Goal: Task Accomplishment & Management: Complete application form

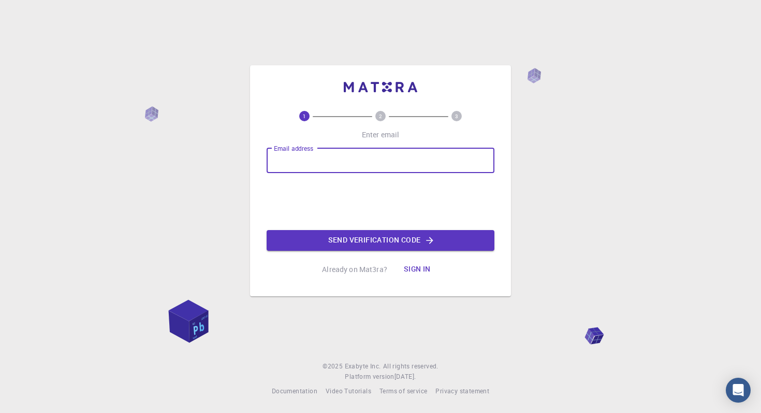
click at [480, 156] on input "Email address" at bounding box center [381, 160] width 228 height 25
type input "[EMAIL_ADDRESS][DOMAIN_NAME]"
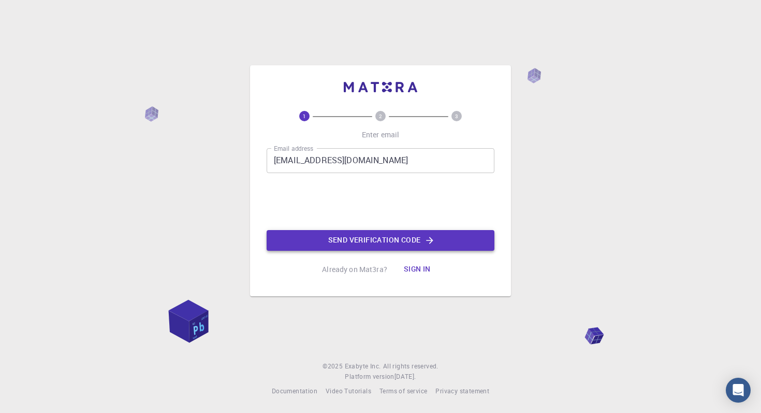
click at [340, 244] on button "Send verification code" at bounding box center [381, 240] width 228 height 21
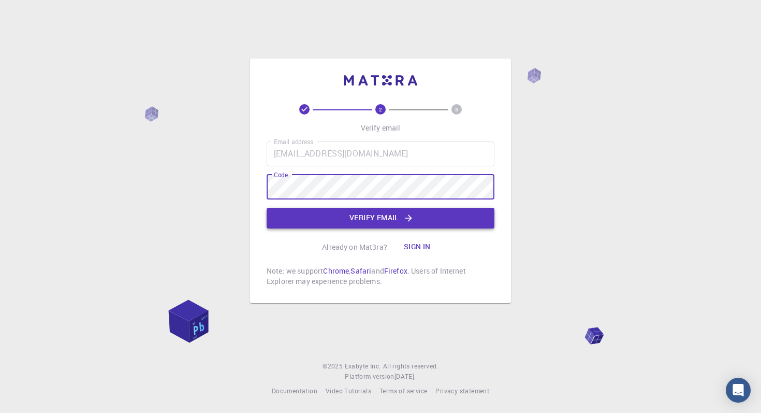
click at [347, 220] on button "Verify email" at bounding box center [381, 218] width 228 height 21
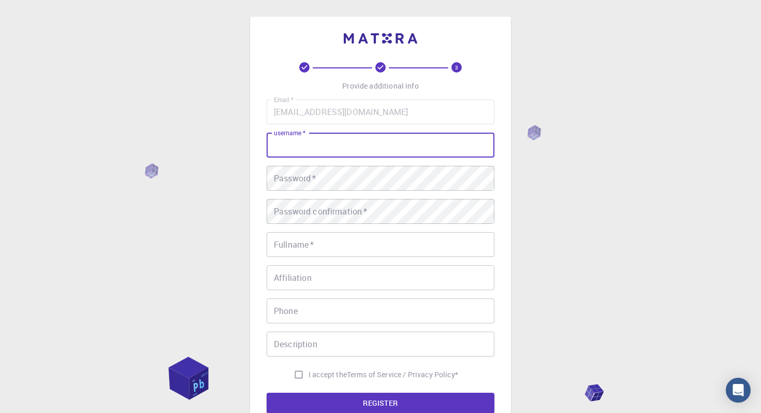
click at [336, 146] on input "username   *" at bounding box center [381, 145] width 228 height 25
type input "cocosaki"
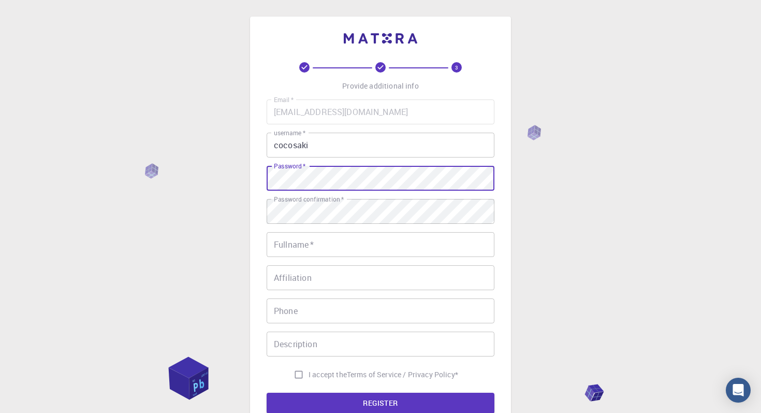
click at [180, 175] on div "3 Provide additional info Email   * [EMAIL_ADDRESS][DOMAIN_NAME] Email   * user…" at bounding box center [380, 263] width 761 height 527
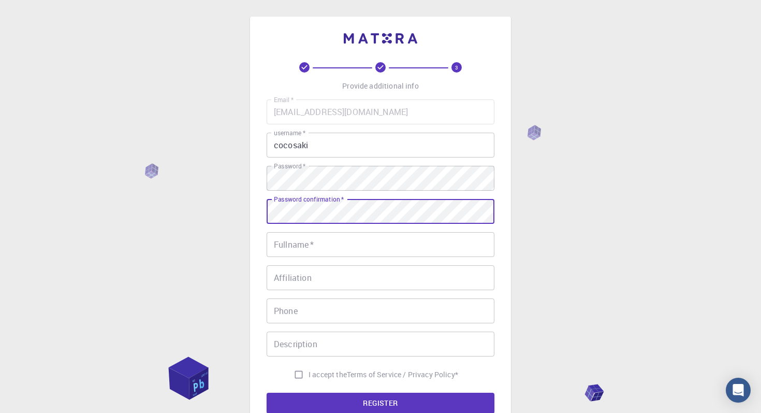
click at [186, 187] on div "3 Provide additional info Email   * [EMAIL_ADDRESS][DOMAIN_NAME] Email   * user…" at bounding box center [380, 263] width 761 height 527
click at [296, 250] on input "Fullname   *" at bounding box center [381, 244] width 228 height 25
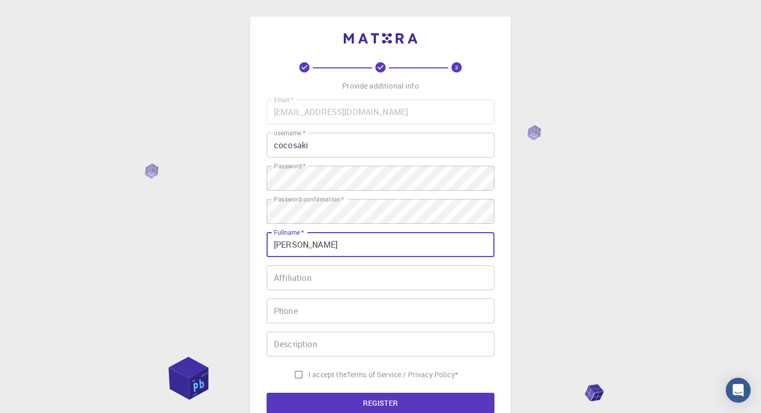
type input "[PERSON_NAME]"
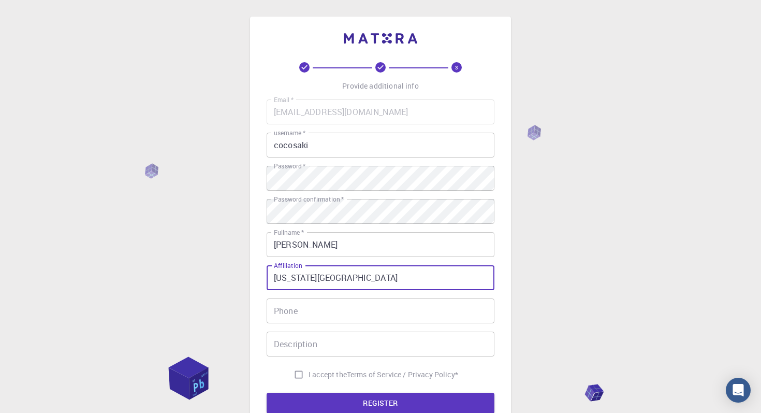
type input "[US_STATE][GEOGRAPHIC_DATA]"
click at [297, 317] on input "Phone" at bounding box center [381, 310] width 228 height 25
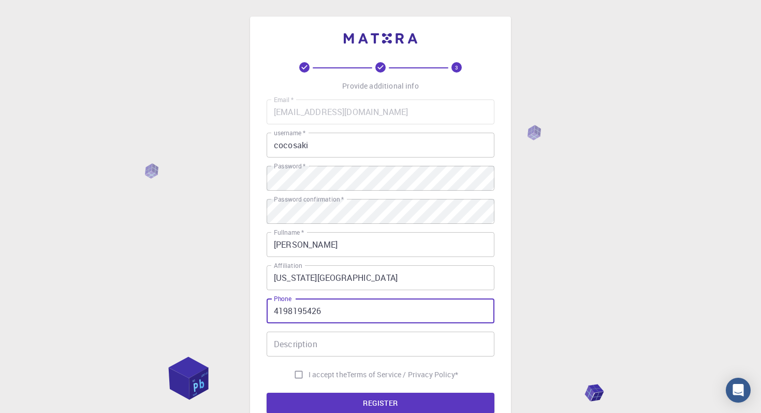
type input "4198195426"
click at [284, 346] on input "Description" at bounding box center [381, 343] width 228 height 25
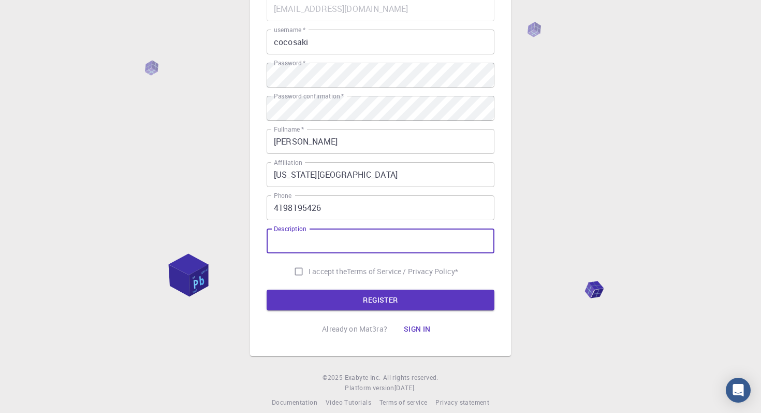
scroll to position [109, 0]
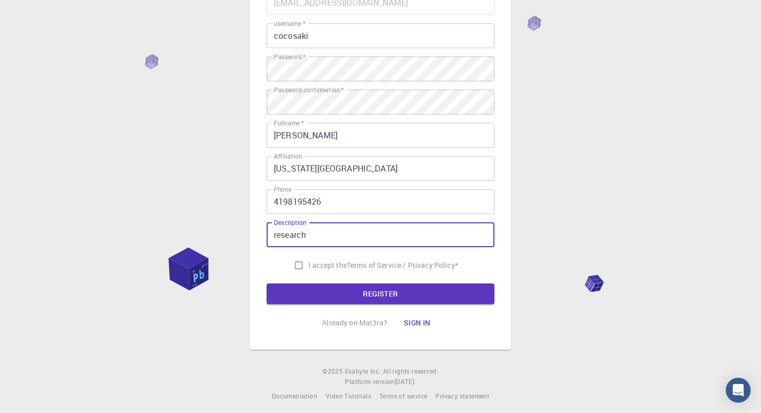
type input "research"
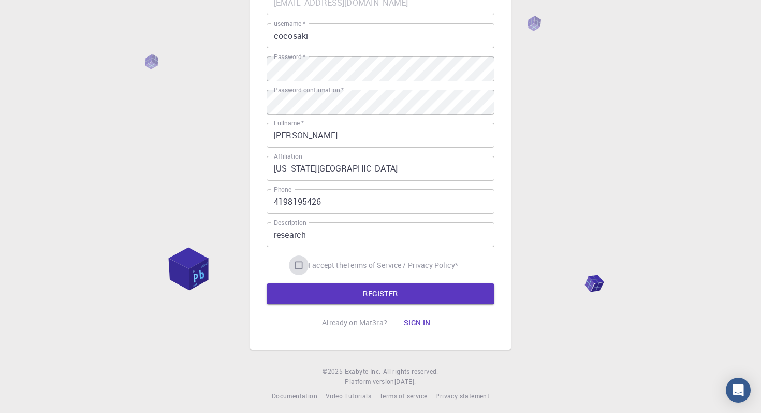
click at [299, 263] on input "I accept the Terms of Service / Privacy Policy *" at bounding box center [299, 265] width 20 height 20
checkbox input "true"
click at [325, 298] on button "REGISTER" at bounding box center [381, 293] width 228 height 21
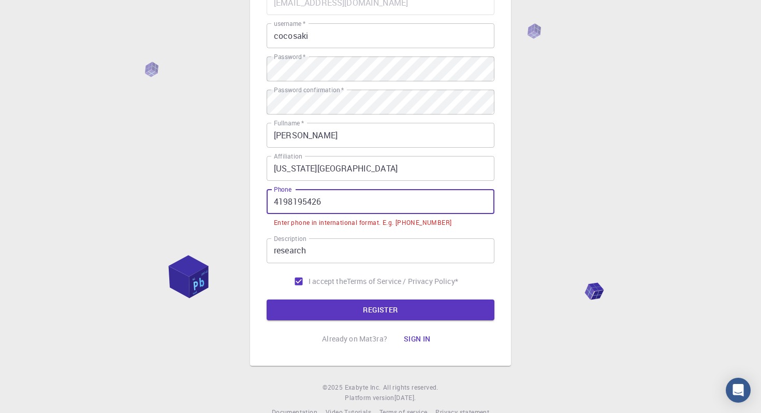
click at [273, 199] on input "4198195426" at bounding box center [381, 201] width 228 height 25
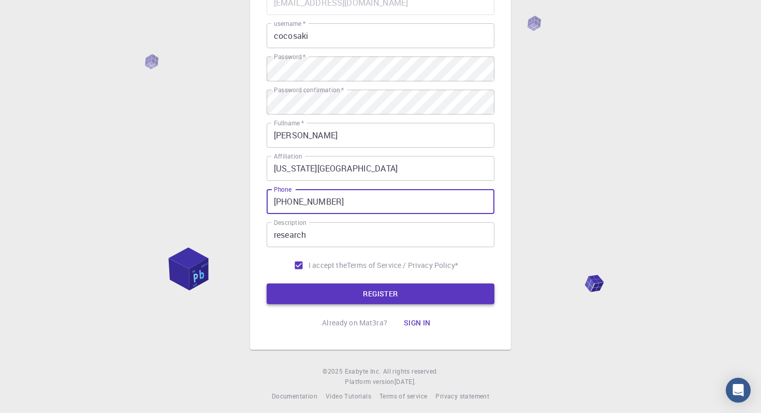
type input "[PHONE_NUMBER]"
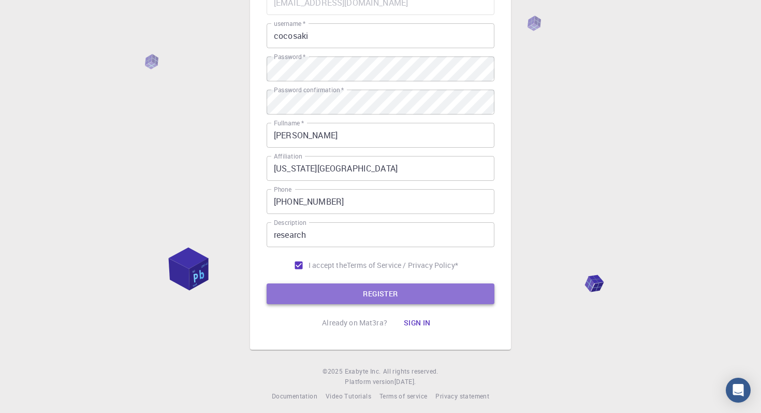
click at [339, 292] on button "REGISTER" at bounding box center [381, 293] width 228 height 21
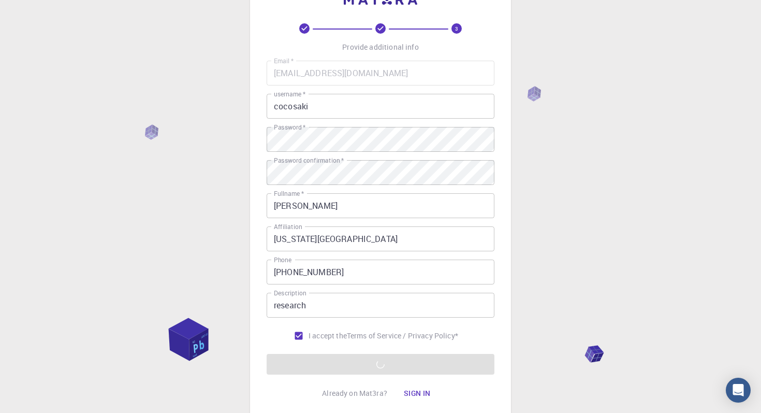
scroll to position [0, 0]
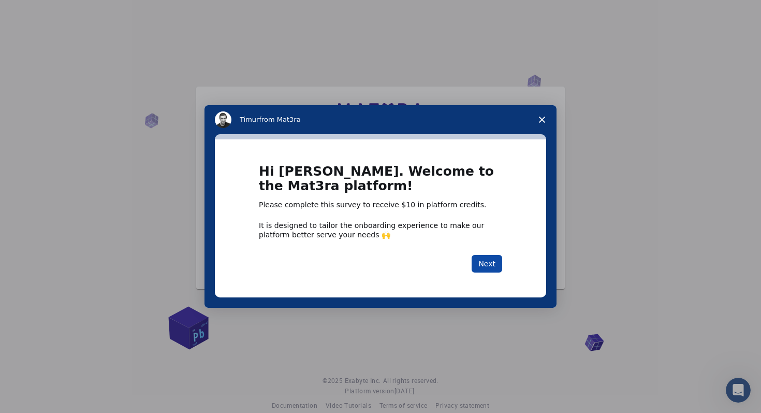
click at [489, 263] on button "Next" at bounding box center [487, 264] width 31 height 18
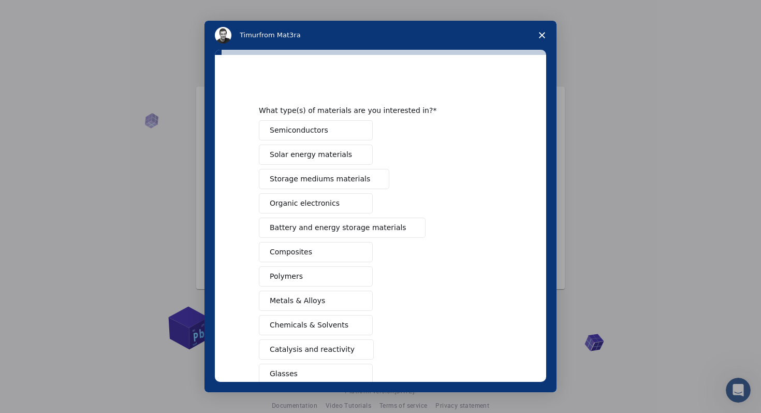
click at [328, 124] on button "Semiconductors" at bounding box center [316, 130] width 114 height 20
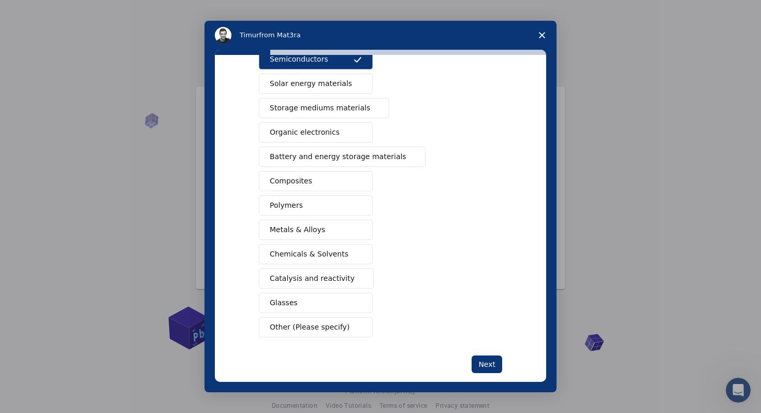
scroll to position [71, 0]
click at [324, 228] on button "Metals & Alloys" at bounding box center [316, 229] width 114 height 20
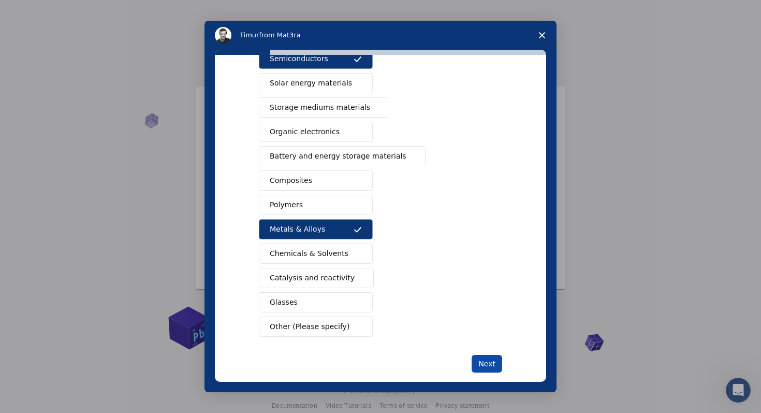
click at [487, 362] on button "Next" at bounding box center [487, 364] width 31 height 18
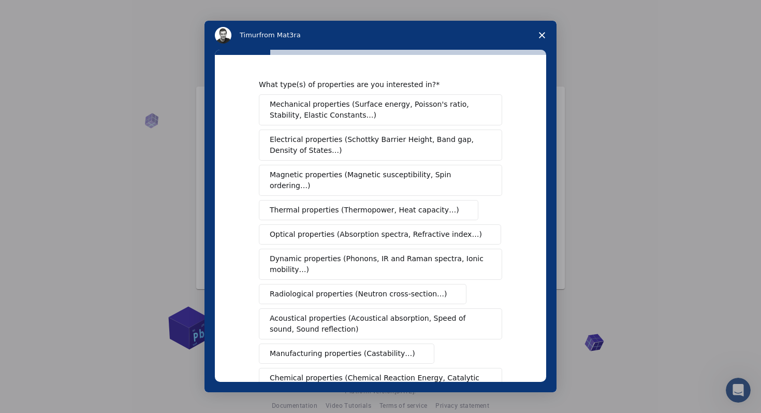
click at [443, 110] on span "Mechanical properties (Surface energy, Poisson's ratio, Stability, Elastic Cons…" at bounding box center [378, 110] width 216 height 22
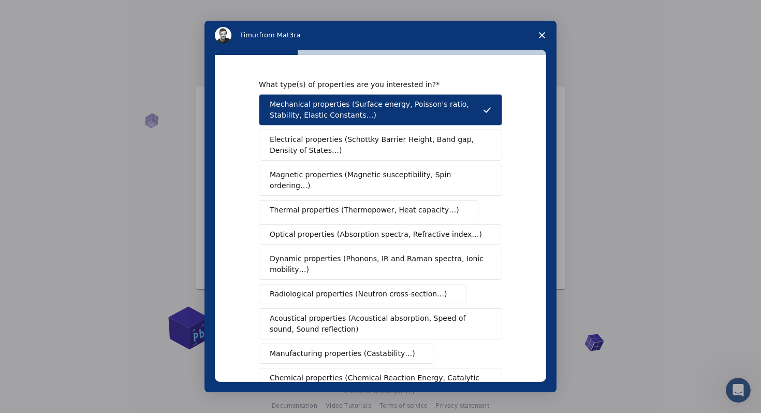
click at [459, 153] on span "Electrical properties (Schottky Barrier Height, Band gap, Density of States…)" at bounding box center [377, 145] width 215 height 22
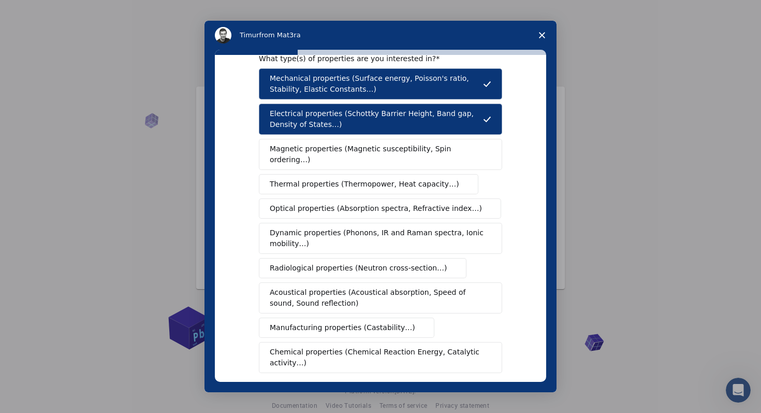
scroll to position [27, 0]
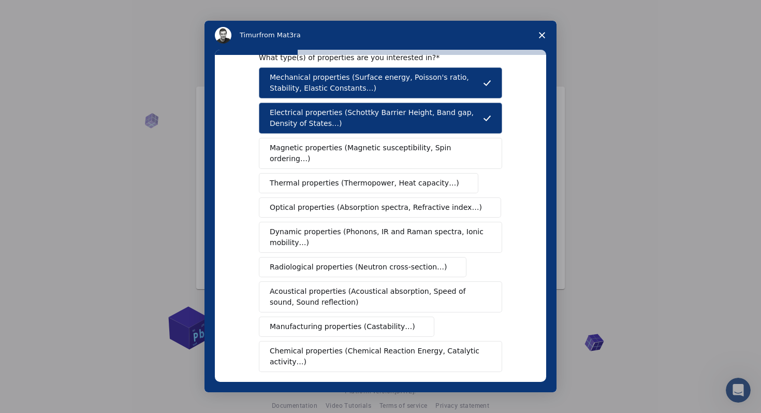
click at [459, 179] on span "Intercom messenger" at bounding box center [463, 183] width 8 height 8
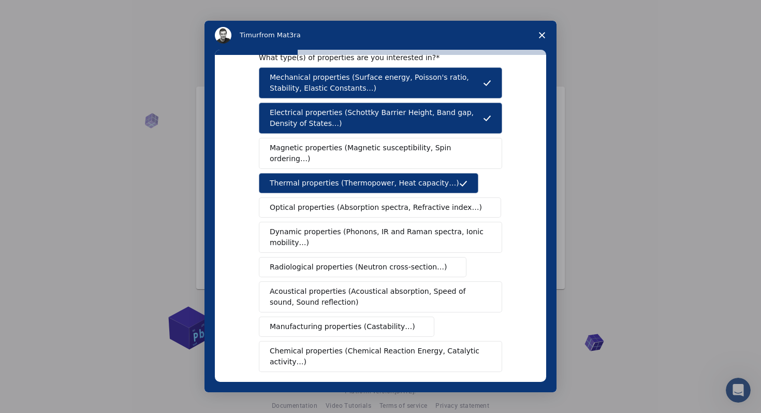
click at [424, 202] on span "Optical properties (Absorption spectra, Refractive index…)" at bounding box center [376, 207] width 212 height 11
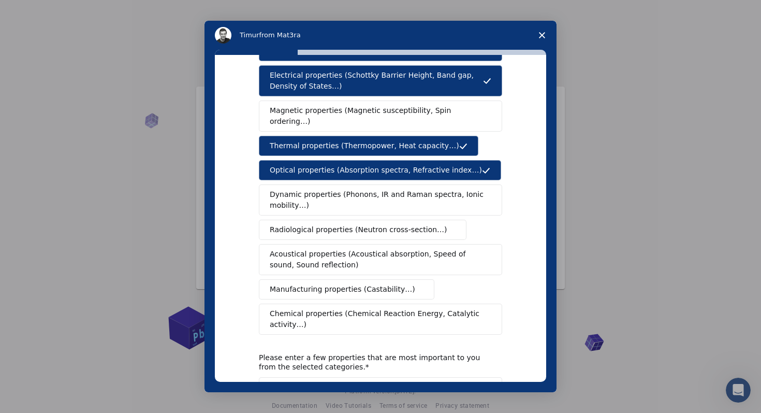
scroll to position [66, 0]
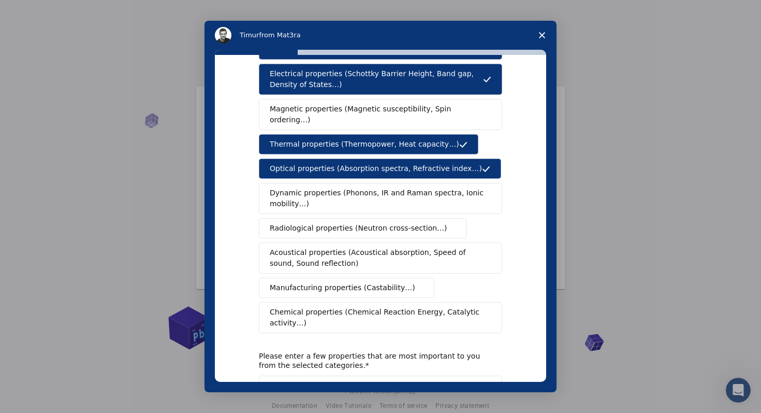
click at [457, 193] on span "Dynamic properties (Phonons, IR and Raman spectra, Ionic mobility…)" at bounding box center [377, 198] width 215 height 22
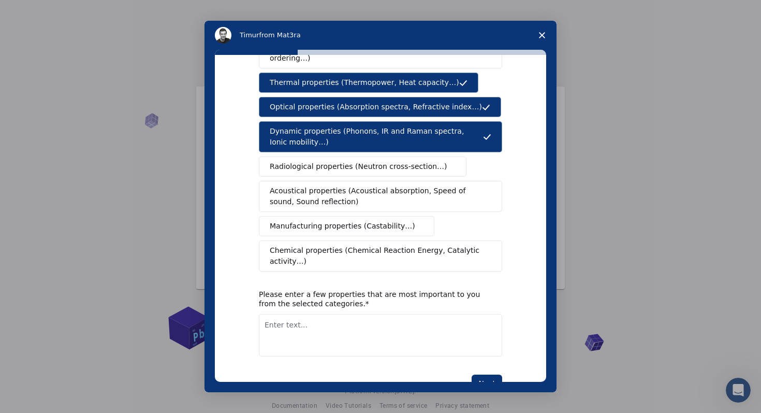
scroll to position [129, 0]
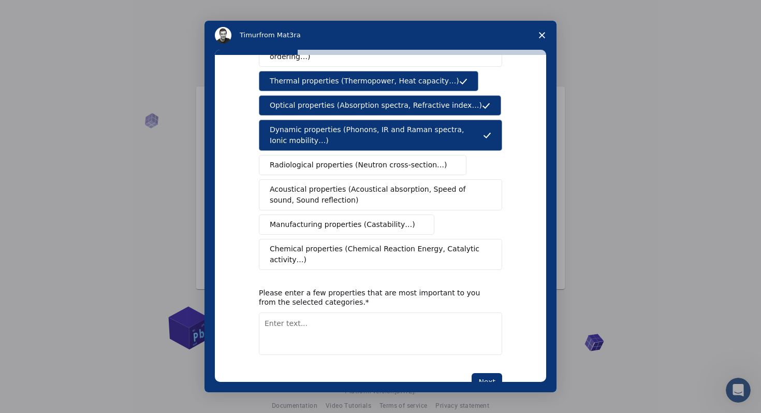
click at [458, 243] on span "Chemical properties (Chemical Reaction Energy, Catalytic activity…)" at bounding box center [377, 254] width 214 height 22
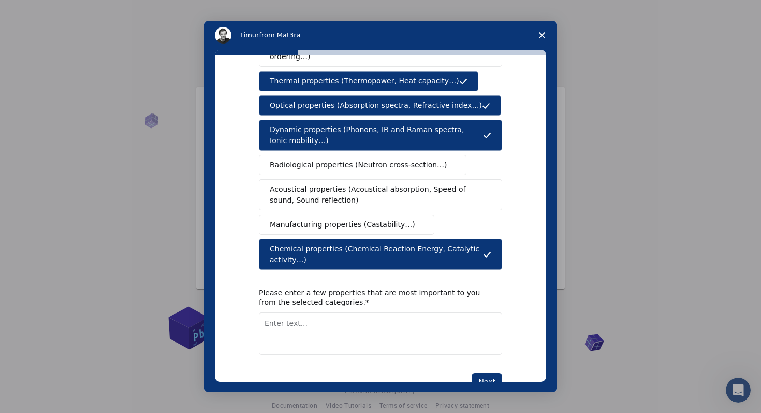
scroll to position [151, 0]
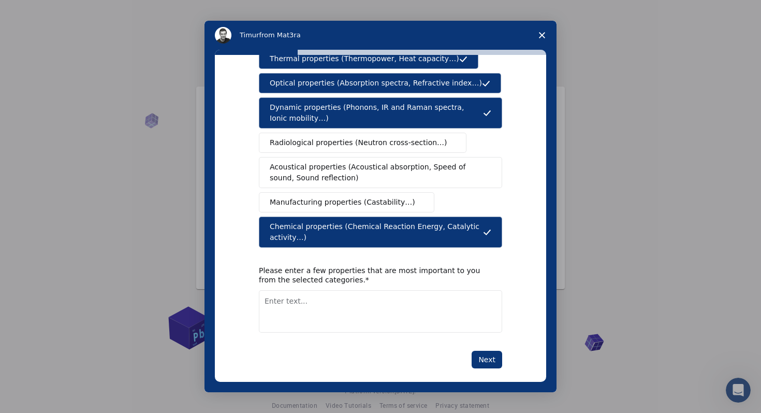
click at [430, 295] on textarea "Enter text..." at bounding box center [380, 311] width 243 height 42
click at [388, 291] on textarea "Enter text..." at bounding box center [380, 311] width 243 height 42
type textarea "enzyme catalysis, HEA materials properties"
click at [495, 351] on button "Next" at bounding box center [487, 360] width 31 height 18
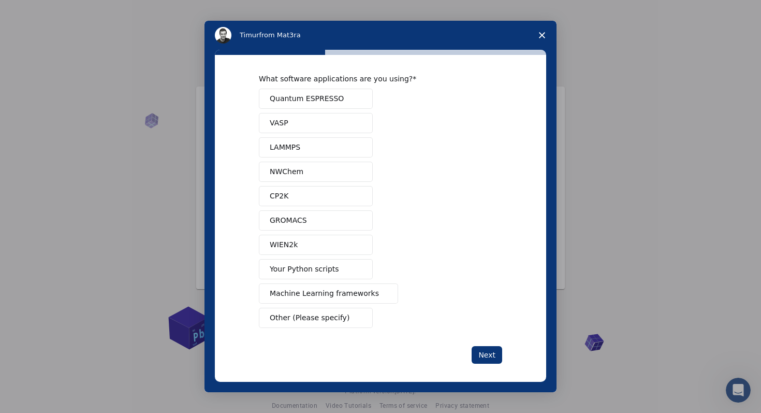
scroll to position [3, 0]
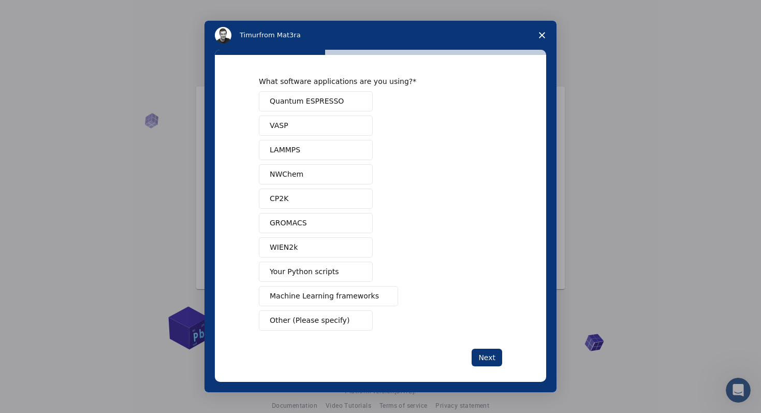
click at [347, 104] on button "Quantum ESPRESSO" at bounding box center [316, 101] width 114 height 20
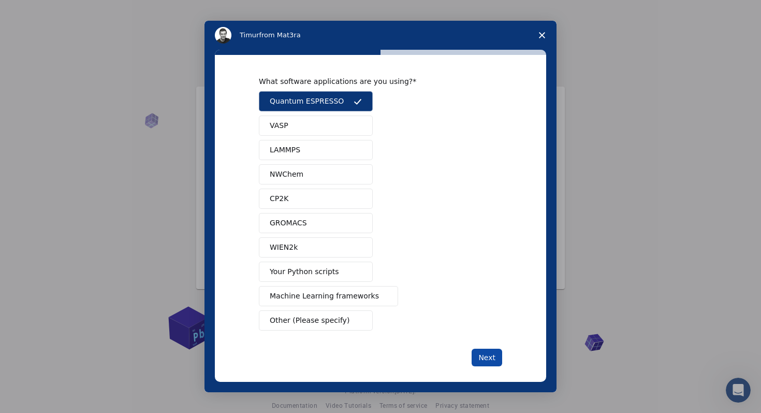
click at [490, 355] on button "Next" at bounding box center [487, 358] width 31 height 18
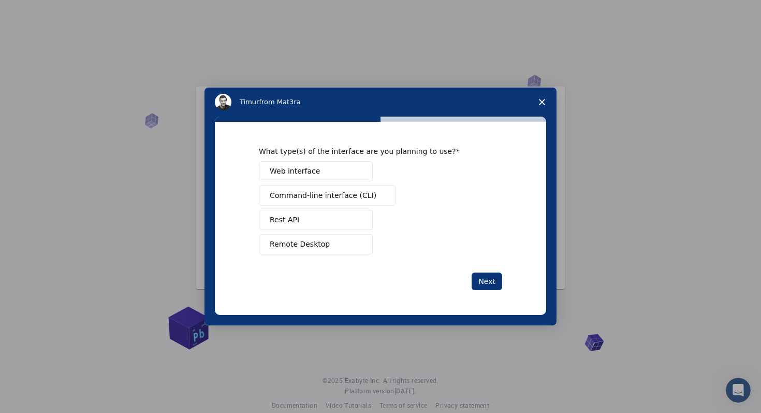
scroll to position [0, 0]
click at [342, 166] on button "Web interface" at bounding box center [316, 171] width 114 height 20
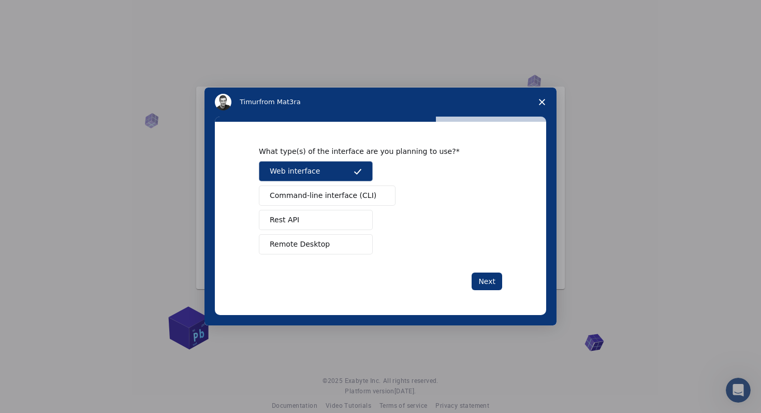
click at [331, 195] on span "Command-line interface (CLI)" at bounding box center [323, 195] width 107 height 11
click at [326, 220] on button "Rest API" at bounding box center [316, 220] width 114 height 20
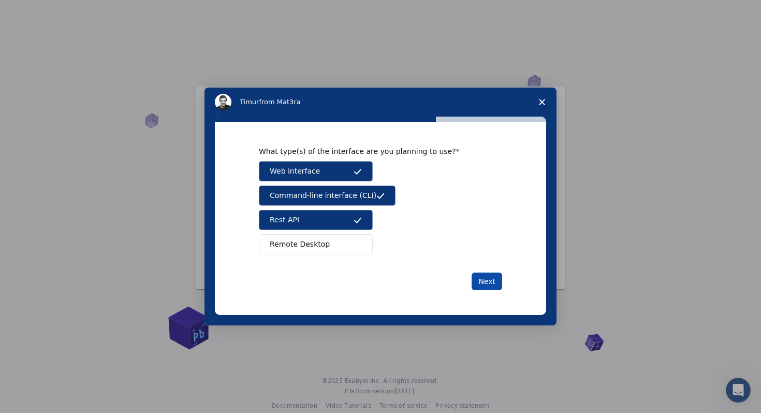
click at [486, 280] on button "Next" at bounding box center [487, 281] width 31 height 18
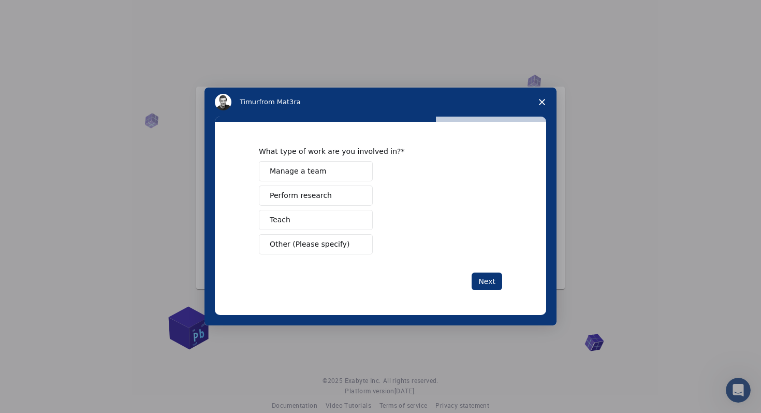
click at [344, 172] on button "Manage a team" at bounding box center [316, 171] width 114 height 20
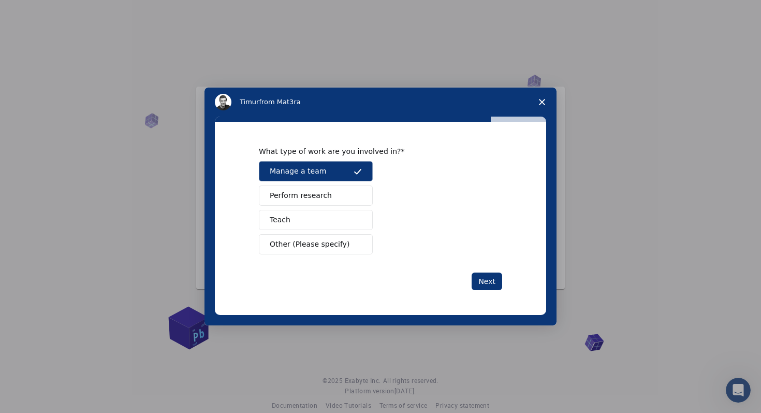
click at [331, 192] on button "Perform research" at bounding box center [316, 195] width 114 height 20
click at [355, 223] on span "Intercom messenger" at bounding box center [358, 220] width 8 height 8
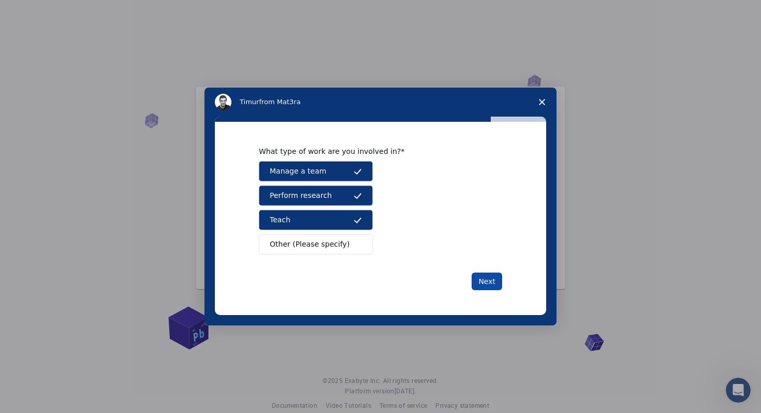
click at [484, 279] on button "Next" at bounding box center [487, 281] width 31 height 18
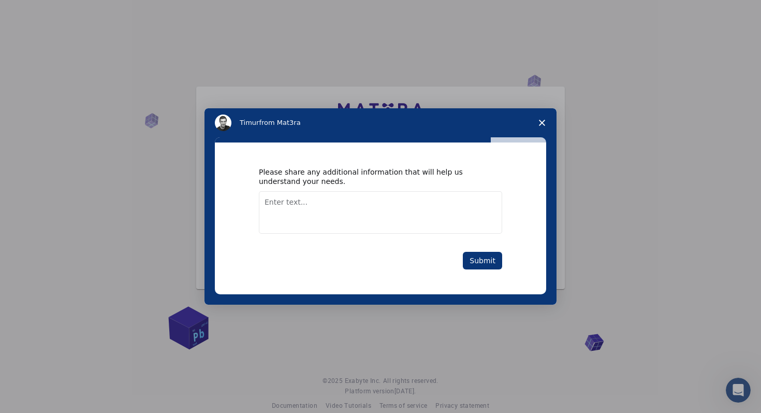
click at [352, 209] on textarea "Enter text..." at bounding box center [380, 212] width 243 height 42
click at [481, 269] on button "Submit" at bounding box center [482, 261] width 39 height 18
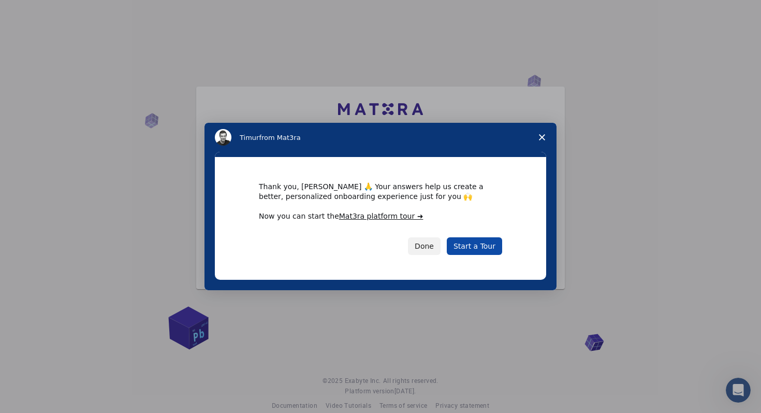
click at [485, 245] on link "Start a Tour" at bounding box center [474, 246] width 55 height 18
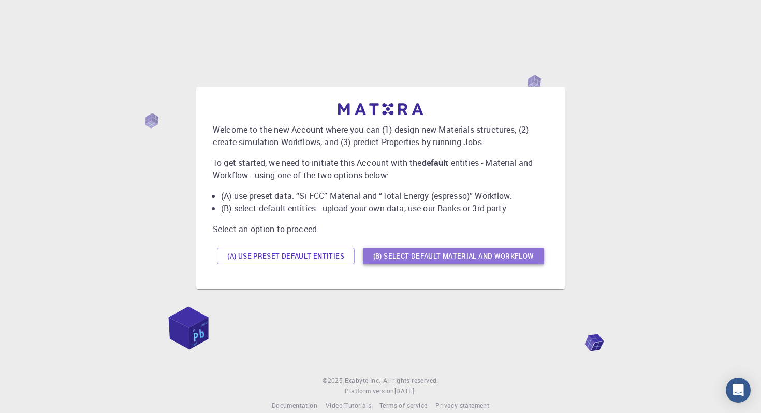
click at [471, 257] on button "(B) Select default material and workflow" at bounding box center [453, 256] width 181 height 17
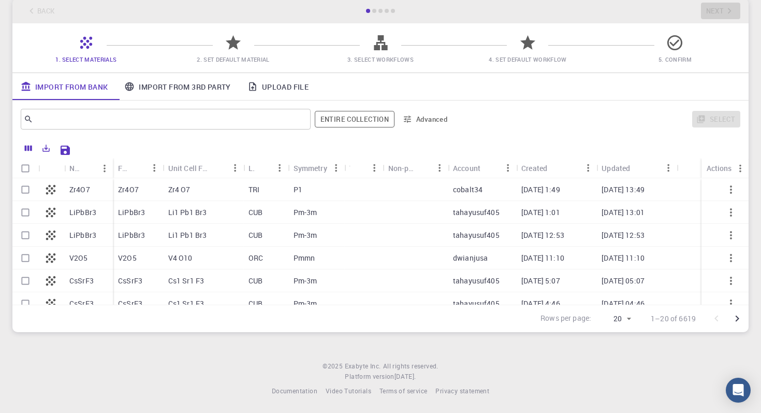
scroll to position [59, 0]
click at [262, 119] on input "text" at bounding box center [161, 119] width 257 height 15
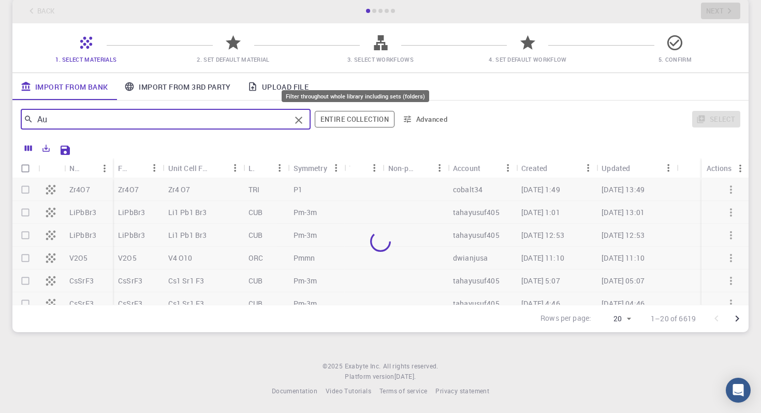
type input "Au"
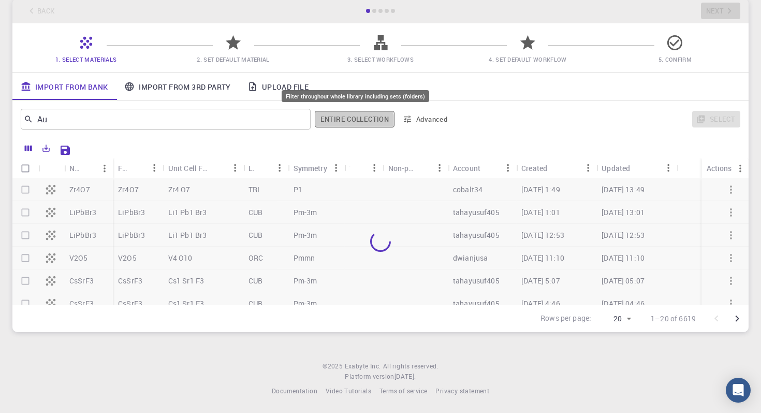
click at [349, 120] on button "Entire collection" at bounding box center [355, 119] width 80 height 17
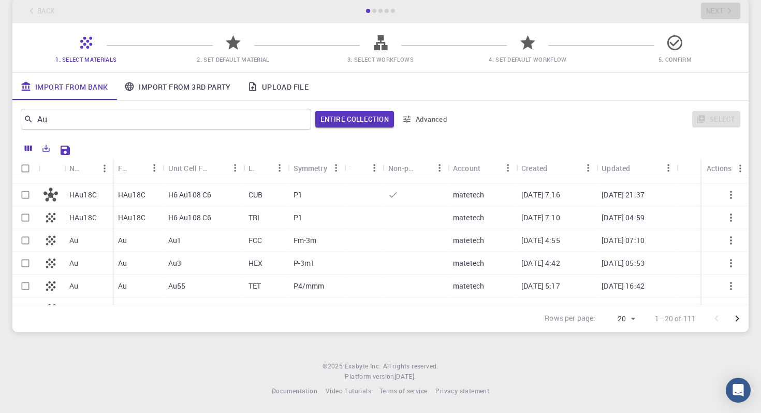
scroll to position [118, 0]
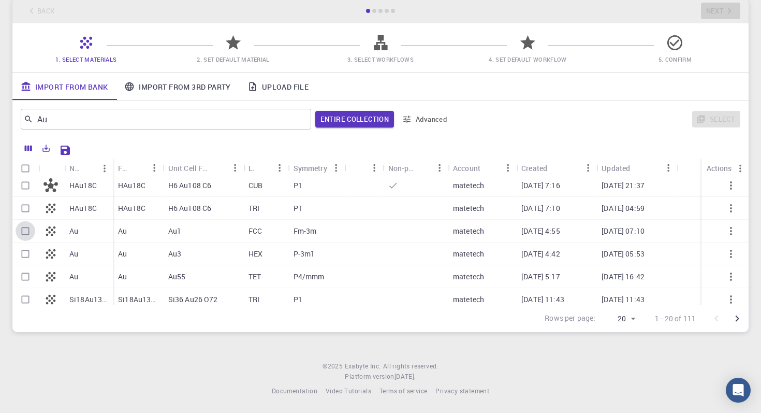
click at [24, 230] on input "Select row" at bounding box center [26, 231] width 20 height 20
checkbox input "true"
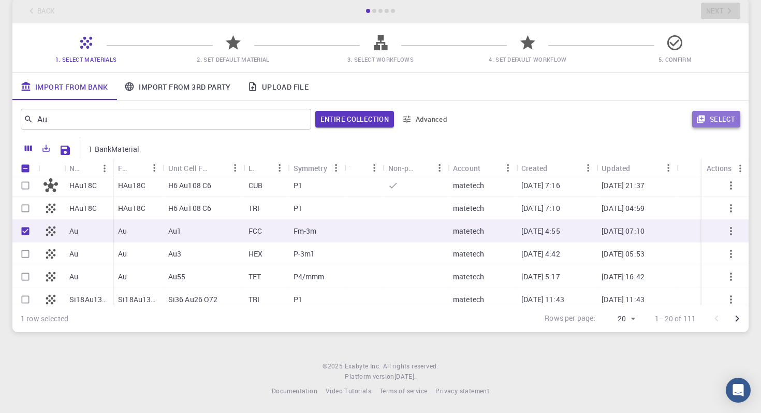
click at [716, 111] on button "Select" at bounding box center [716, 119] width 48 height 17
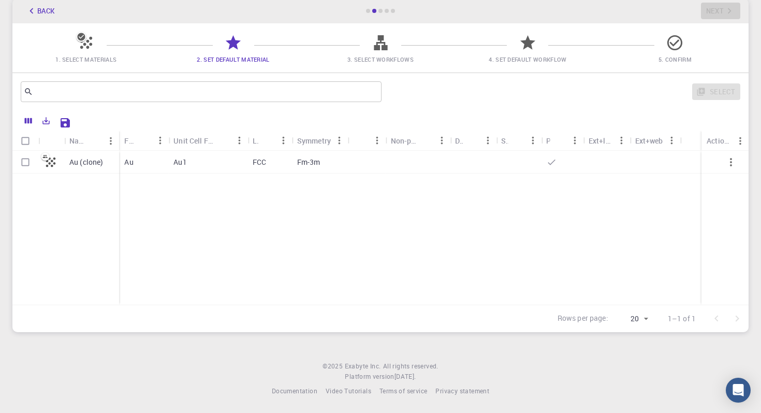
click at [24, 161] on input "Select row" at bounding box center [26, 162] width 20 height 20
checkbox input "true"
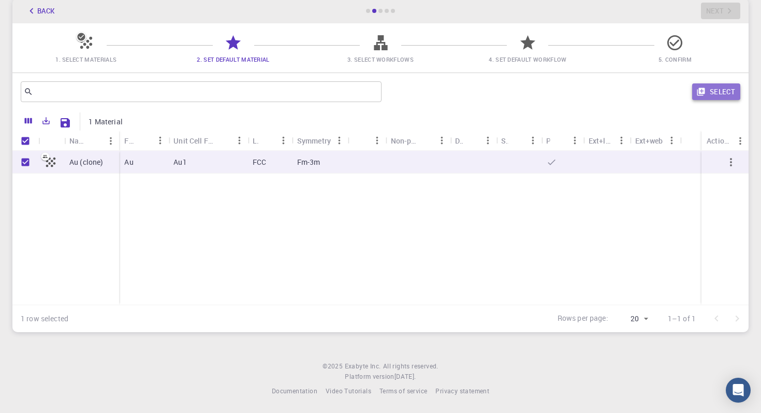
click at [715, 86] on button "Select" at bounding box center [716, 91] width 48 height 17
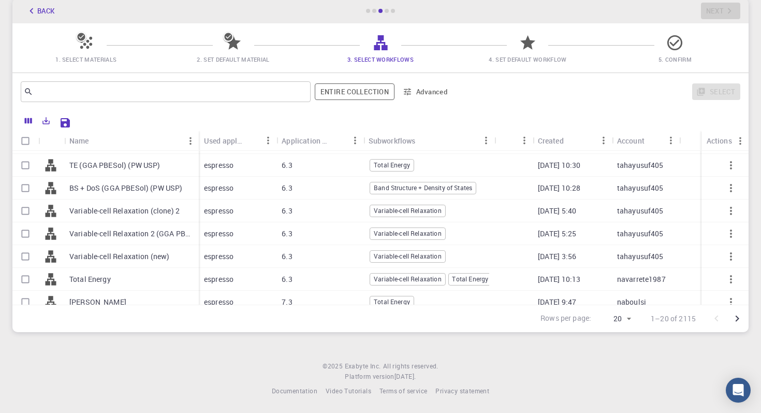
scroll to position [277, 0]
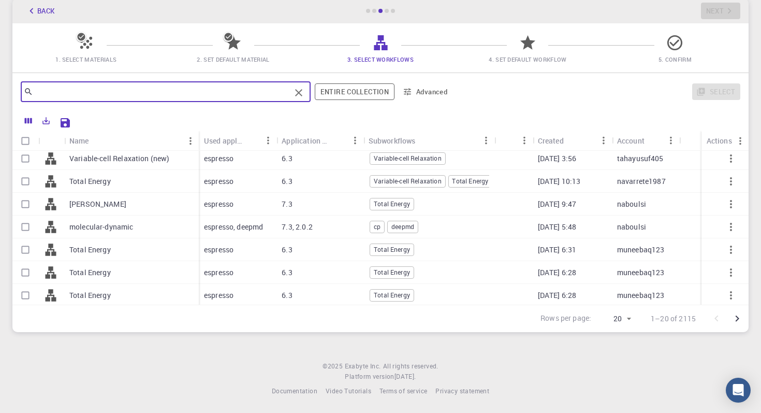
click at [157, 92] on input "text" at bounding box center [161, 91] width 257 height 15
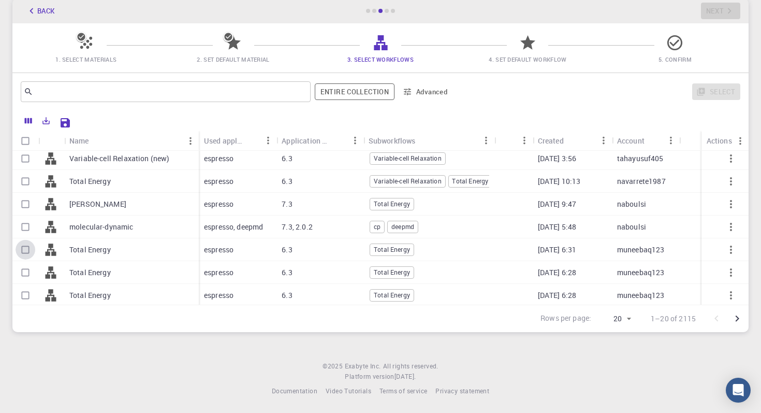
click at [25, 250] on input "Select row" at bounding box center [26, 250] width 20 height 20
checkbox input "true"
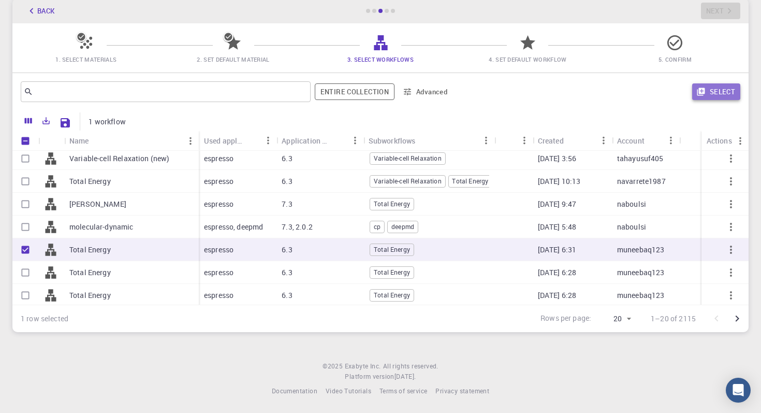
click at [726, 93] on button "Select" at bounding box center [716, 91] width 48 height 17
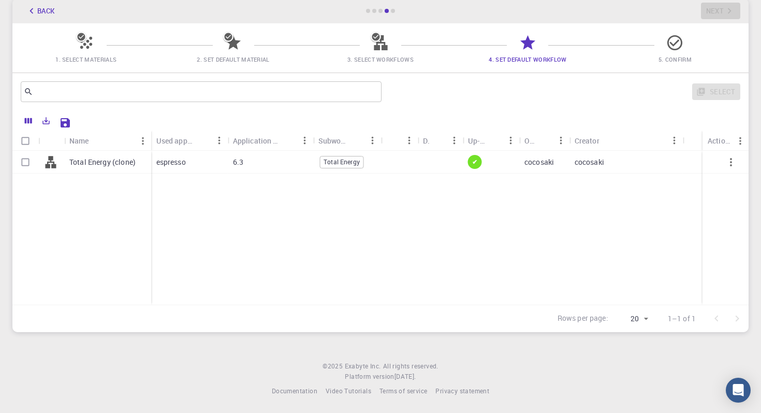
click at [25, 156] on input "Select row" at bounding box center [26, 162] width 20 height 20
checkbox input "true"
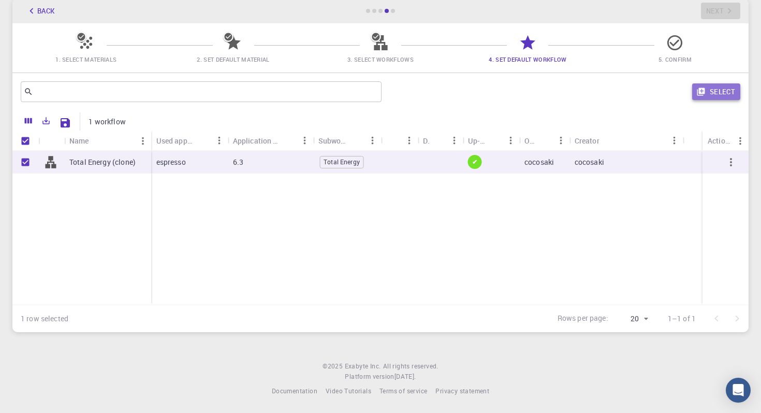
click at [720, 89] on button "Select" at bounding box center [716, 91] width 48 height 17
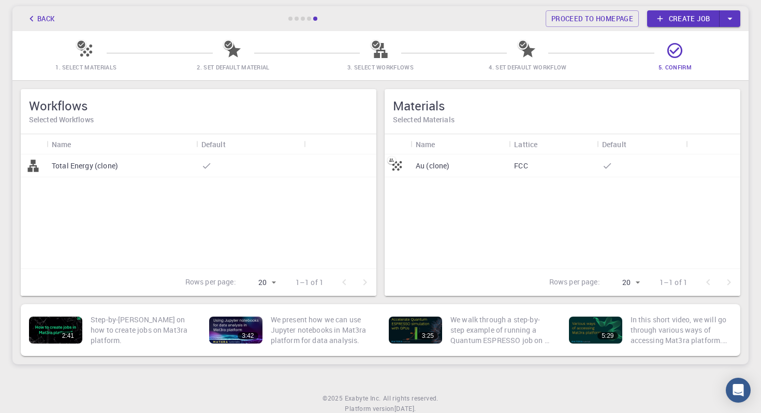
scroll to position [43, 0]
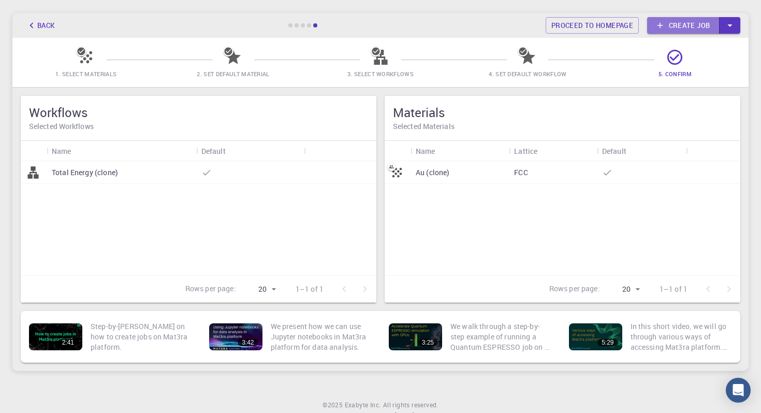
click at [685, 21] on link "Create job" at bounding box center [683, 25] width 73 height 17
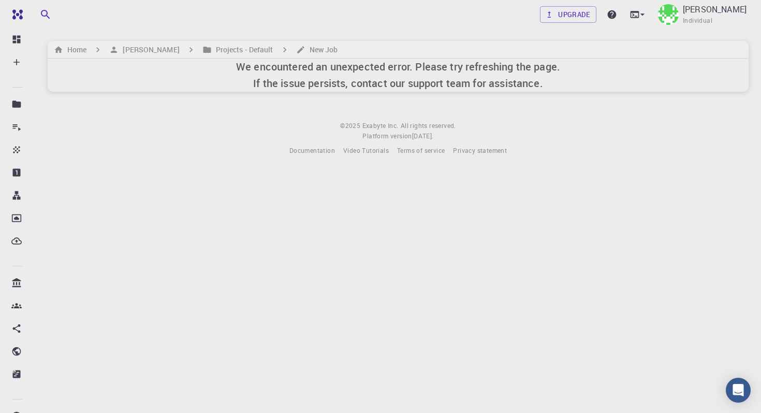
click at [373, 67] on h6 "We encountered an unexpected error. Please try refreshing the page. If the issu…" at bounding box center [398, 75] width 324 height 33
click at [587, 13] on link "Upgrade" at bounding box center [568, 14] width 56 height 17
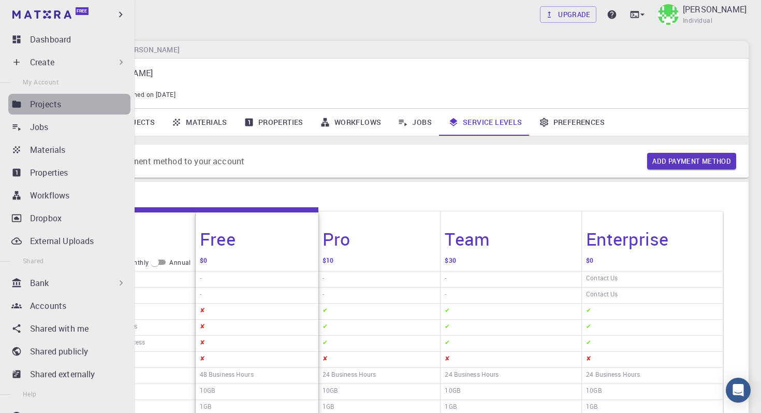
click at [54, 108] on p "Projects" at bounding box center [45, 104] width 31 height 12
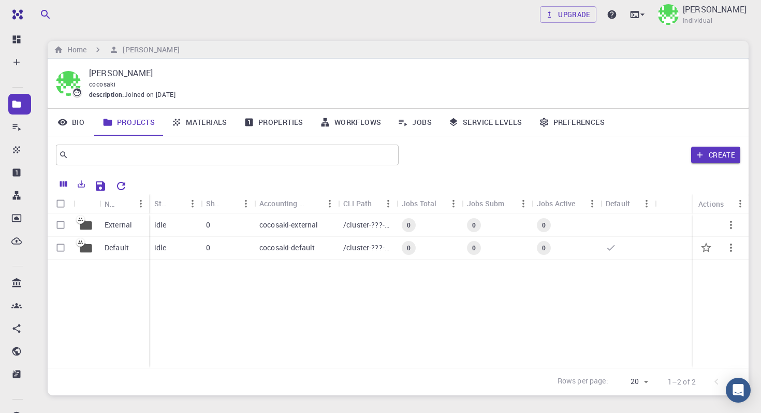
click at [125, 249] on p "Default" at bounding box center [117, 247] width 24 height 10
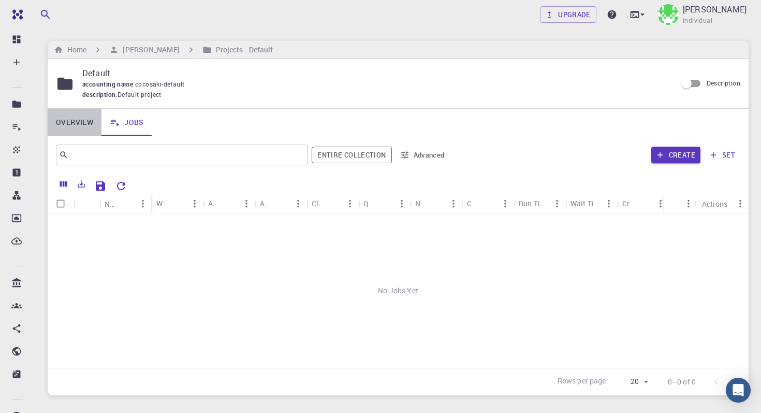
click at [70, 123] on link "Overview" at bounding box center [75, 122] width 54 height 27
